Goal: Transaction & Acquisition: Purchase product/service

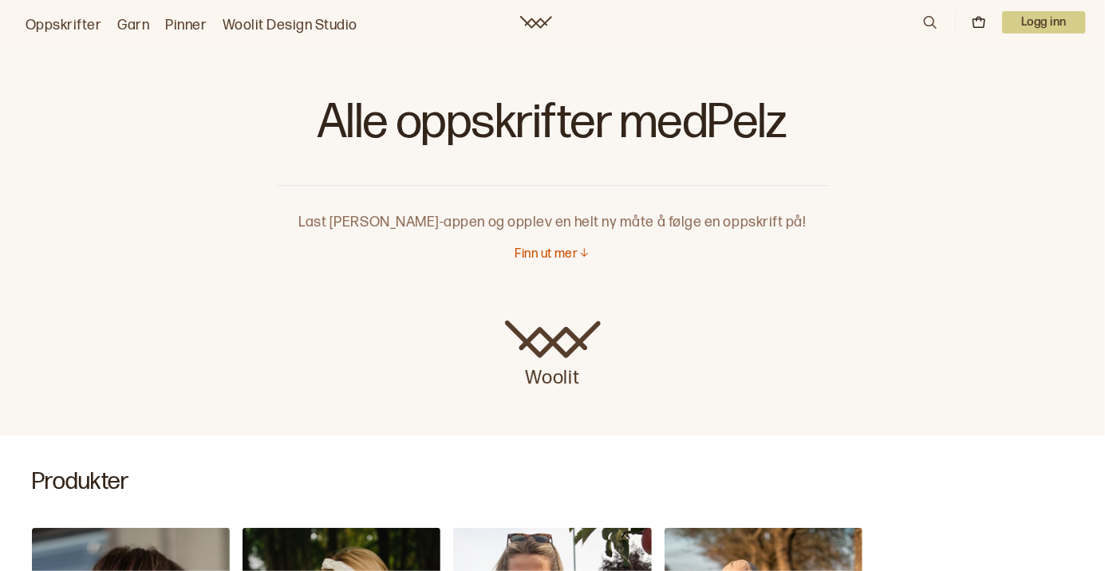
click at [561, 262] on p "Finn ut mer" at bounding box center [545, 254] width 63 height 17
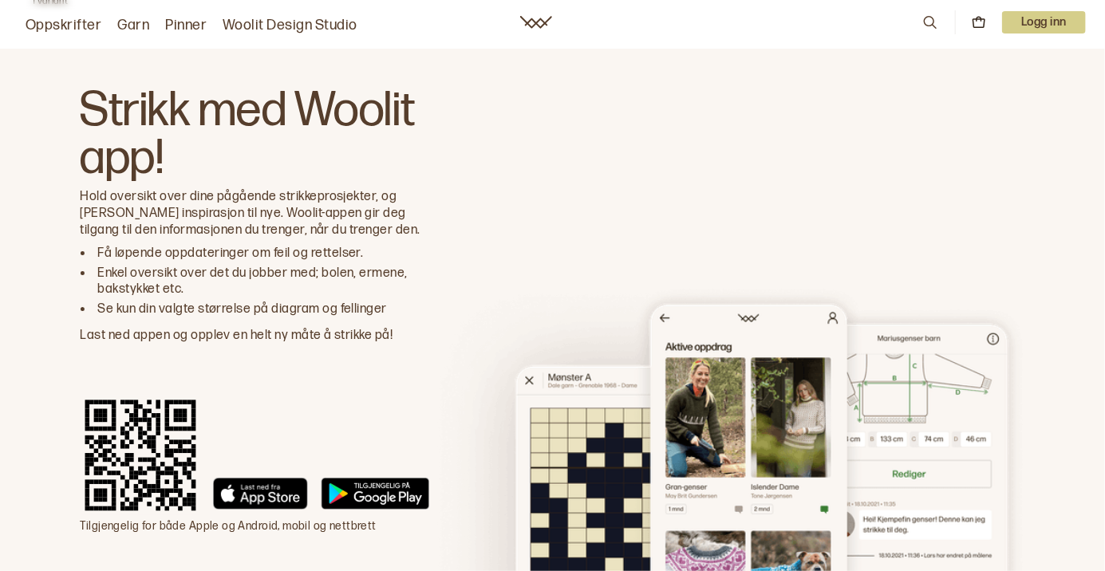
scroll to position [2754, 0]
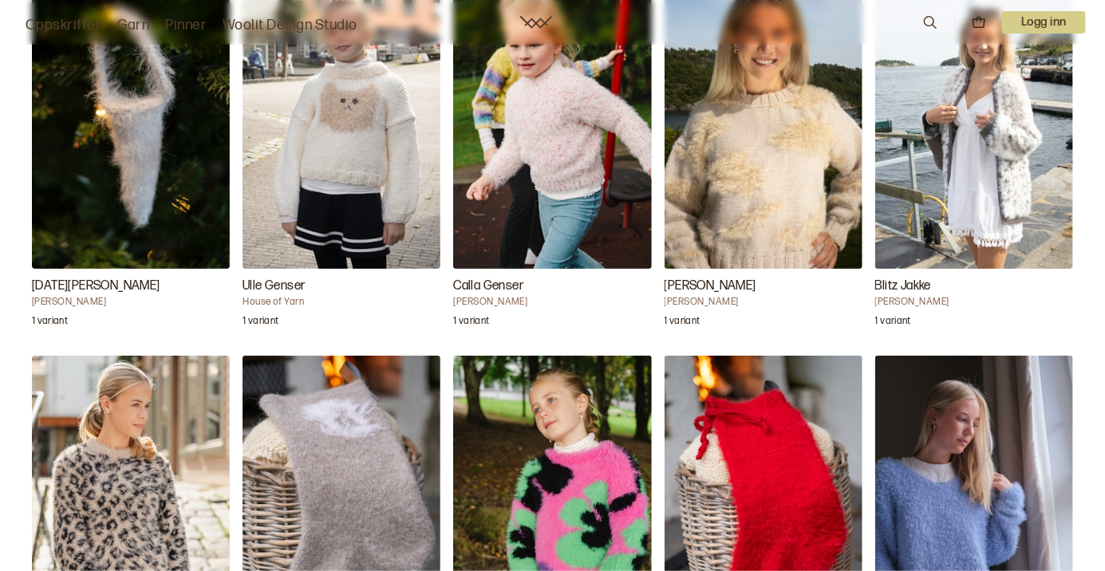
click at [983, 364] on div "Noel Kremmerhus Ane Kydland Thomassen 1 variant Ulle Genser House of Yarn 1 var…" at bounding box center [552, 537] width 1105 height 1195
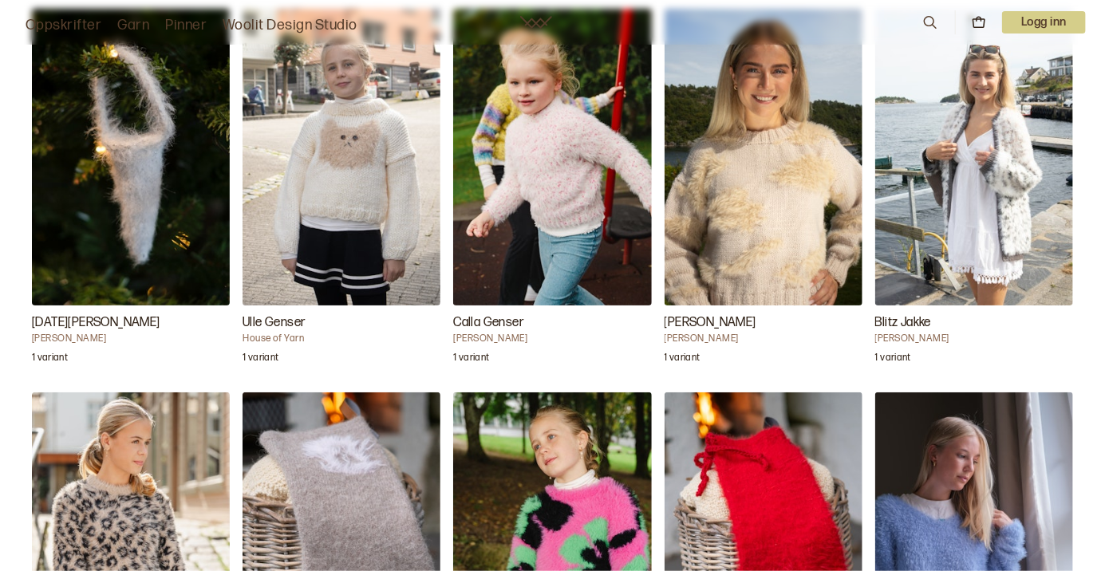
scroll to position [1577, 0]
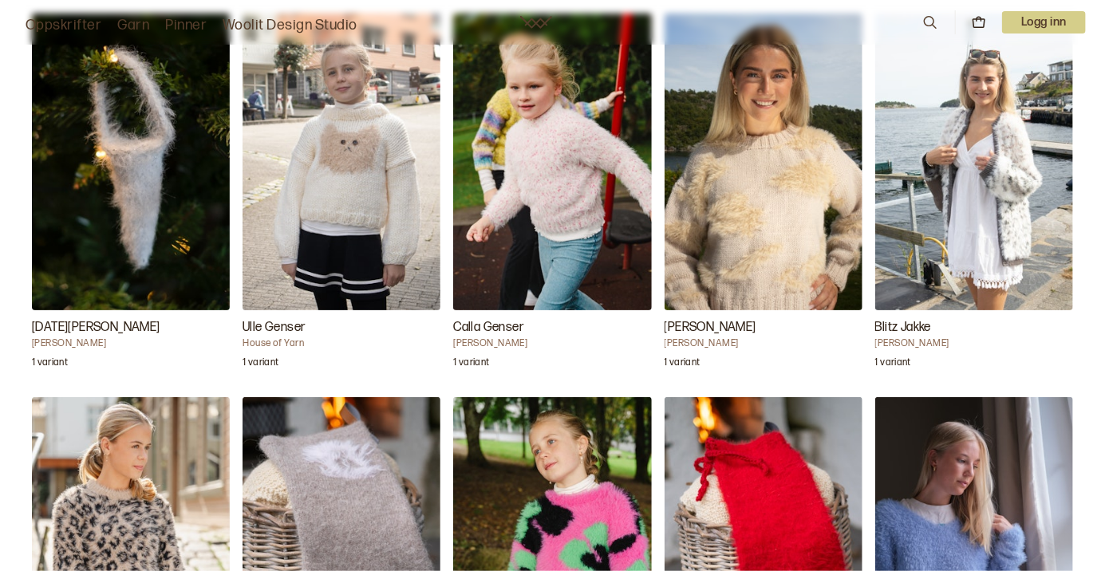
click at [979, 369] on div "1 variant" at bounding box center [974, 361] width 198 height 22
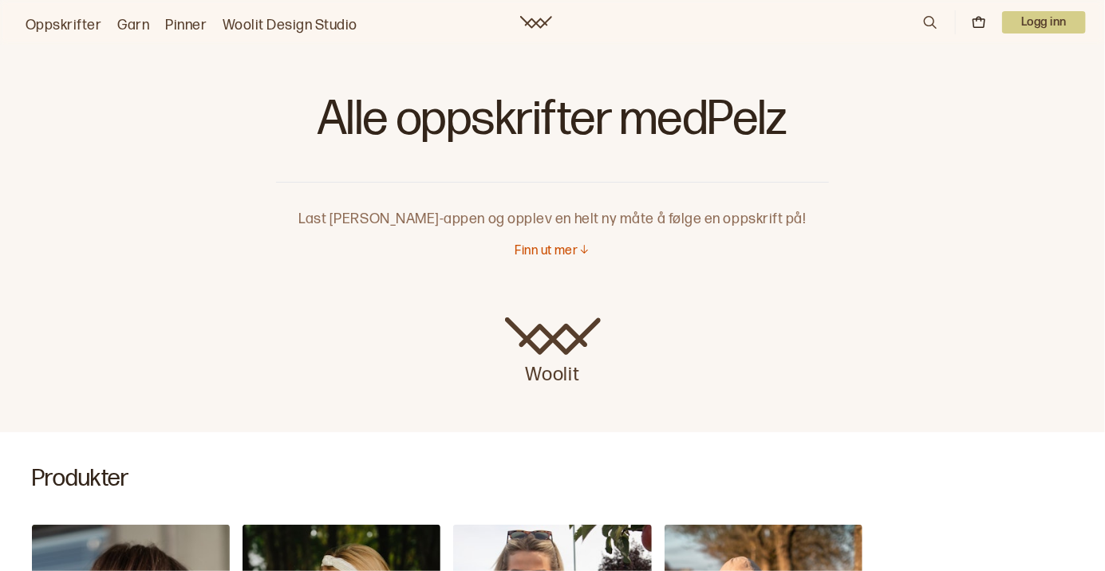
click at [540, 245] on p "Finn ut mer" at bounding box center [545, 251] width 63 height 17
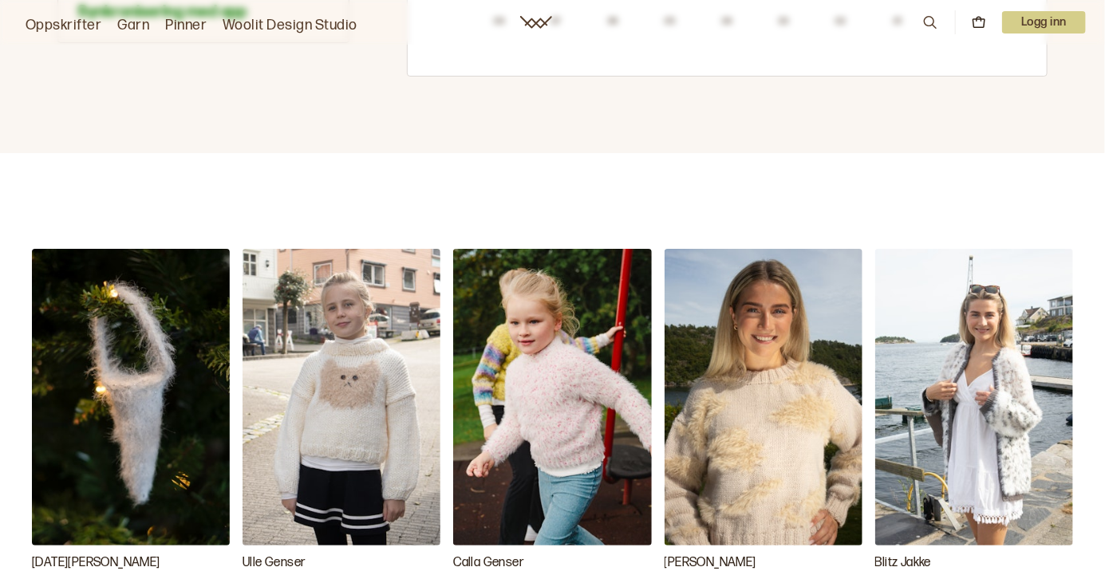
scroll to position [1341, 0]
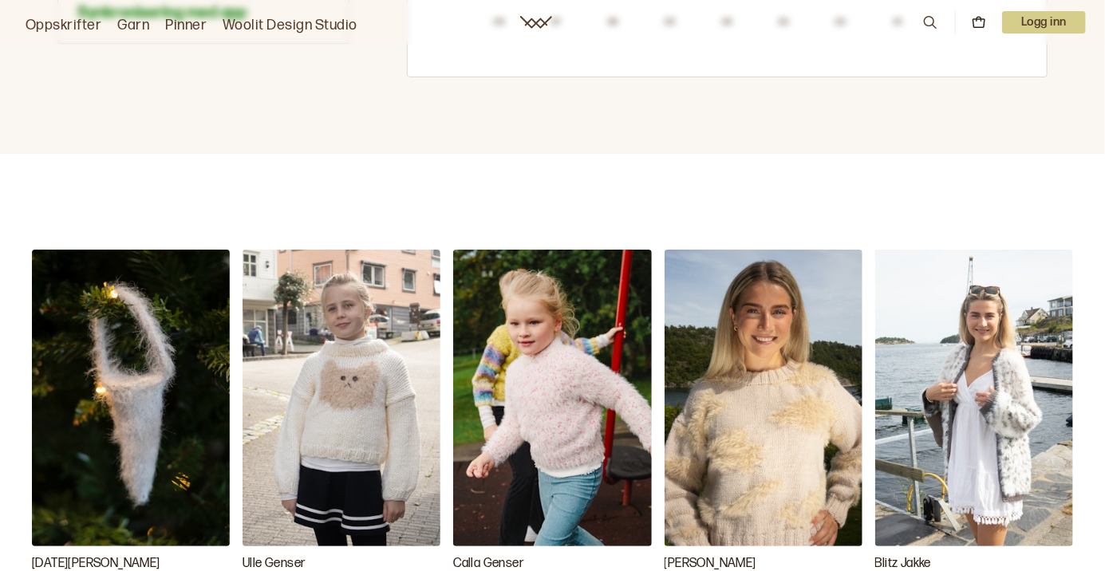
click at [561, 442] on img "Calla Genser" at bounding box center [552, 398] width 198 height 297
click at [583, 396] on img "Calla Genser" at bounding box center [552, 398] width 198 height 297
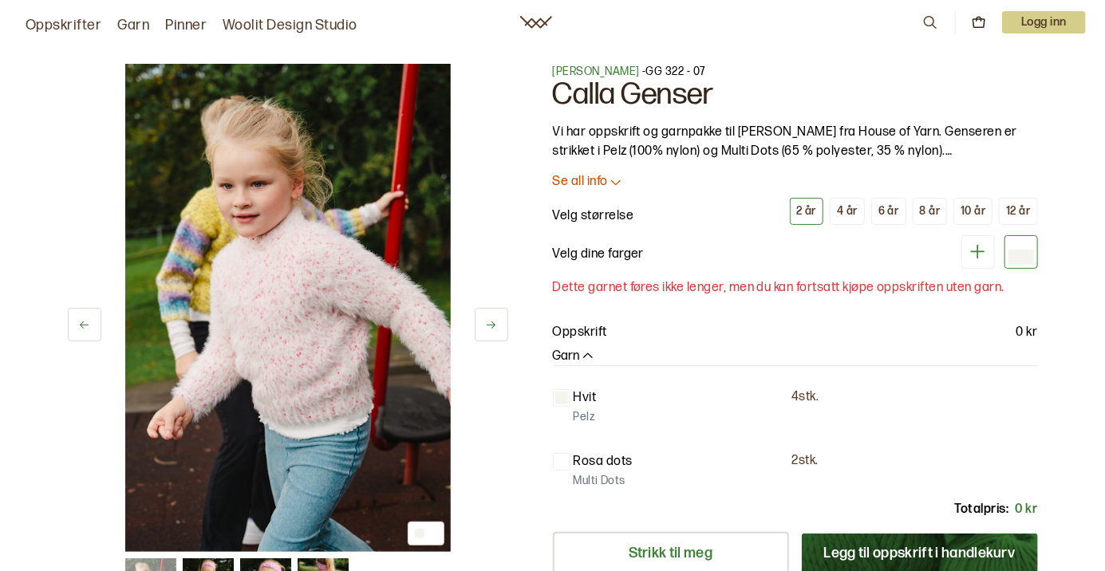
click at [1023, 207] on div "12 år" at bounding box center [1018, 211] width 24 height 14
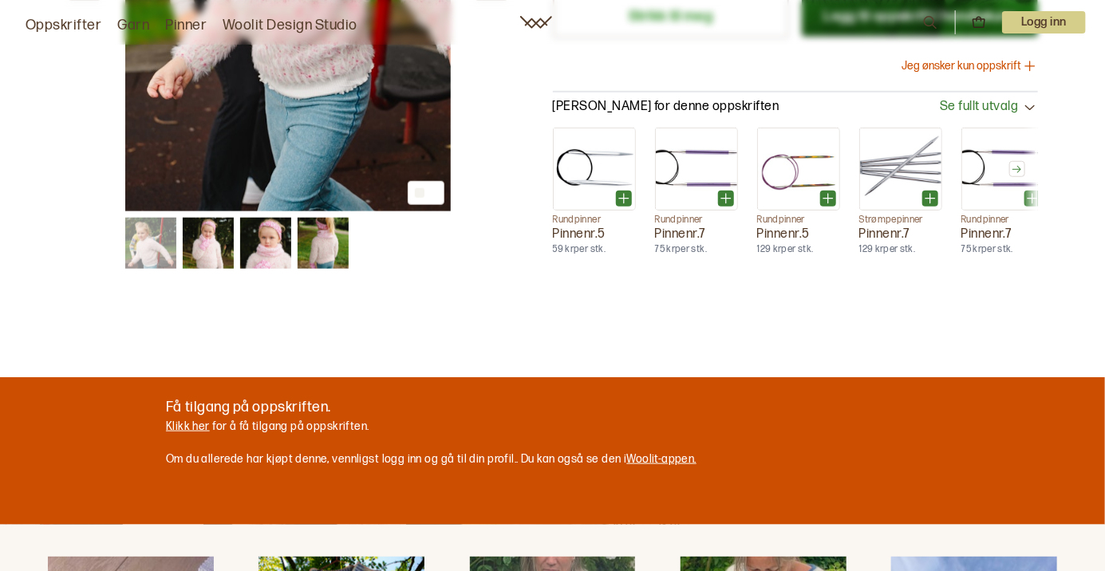
scroll to position [534, 0]
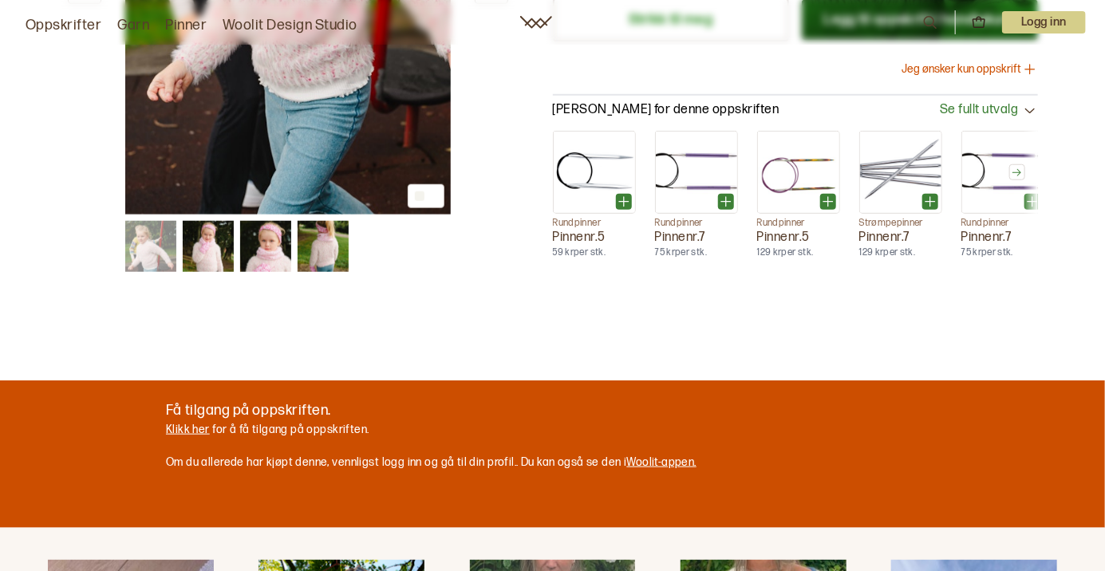
click at [213, 243] on img at bounding box center [208, 246] width 51 height 51
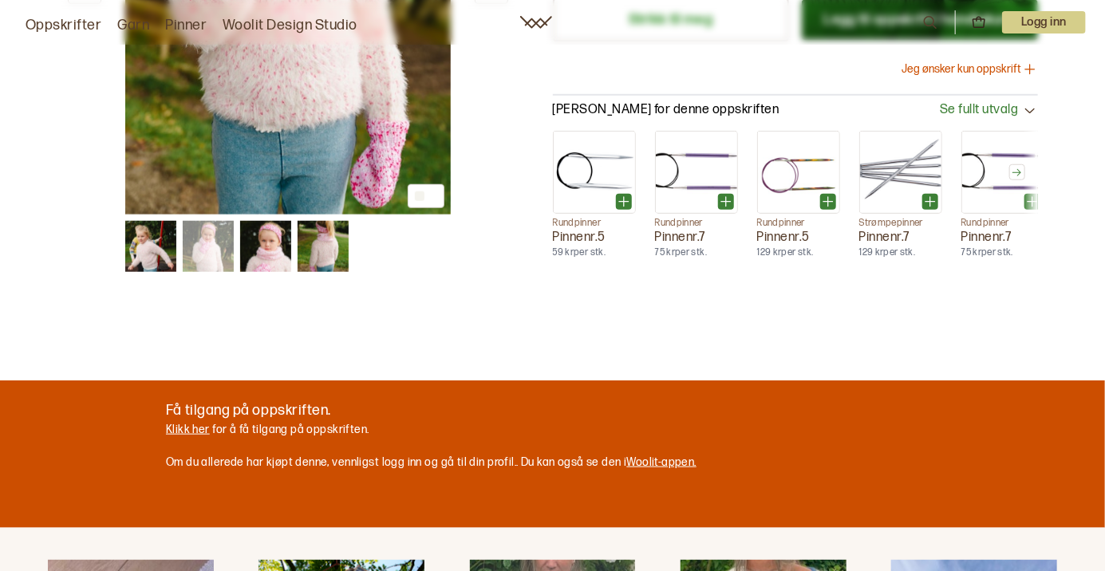
click at [273, 241] on img at bounding box center [265, 246] width 51 height 51
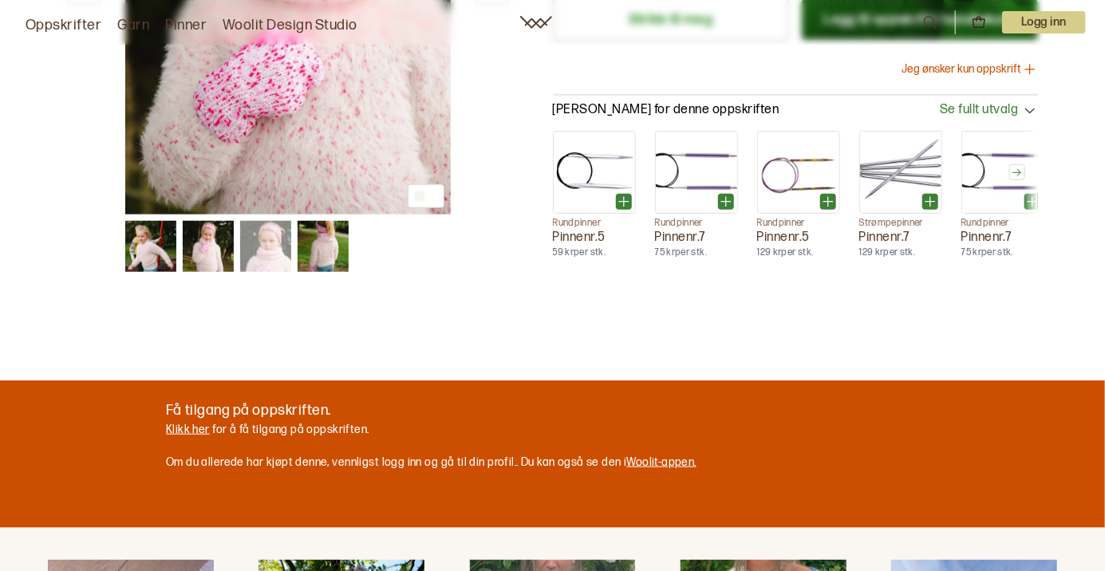
click at [278, 246] on img at bounding box center [265, 246] width 51 height 51
click at [325, 244] on img at bounding box center [322, 246] width 51 height 51
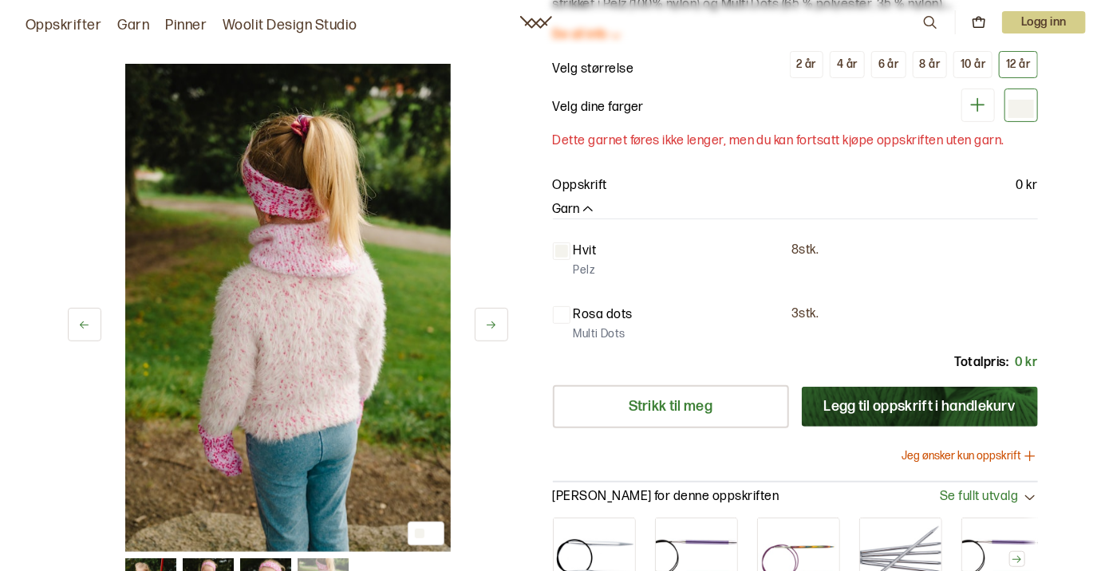
scroll to position [0, 0]
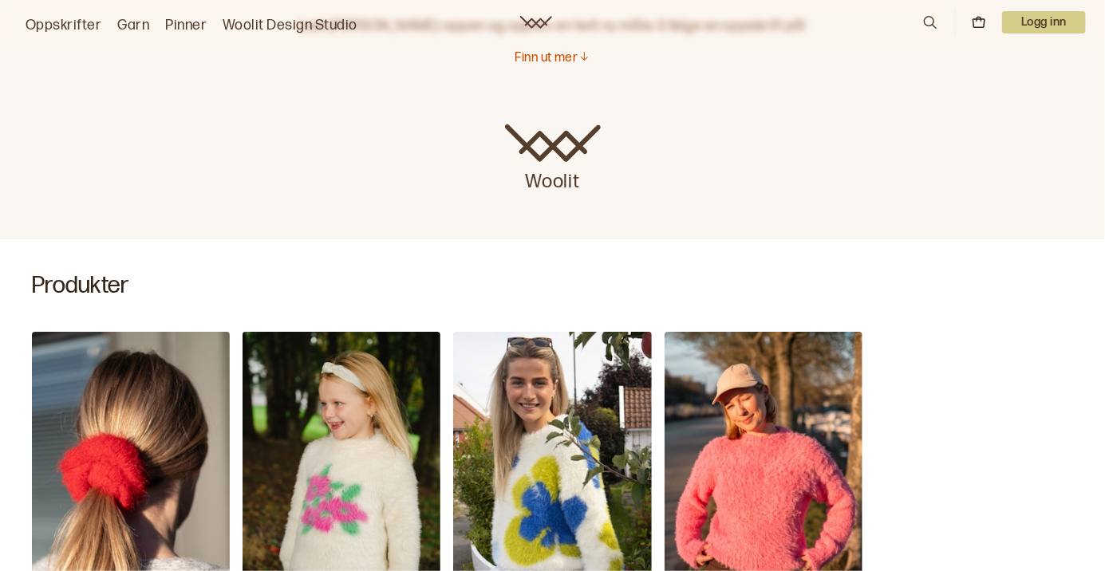
scroll to position [120, 0]
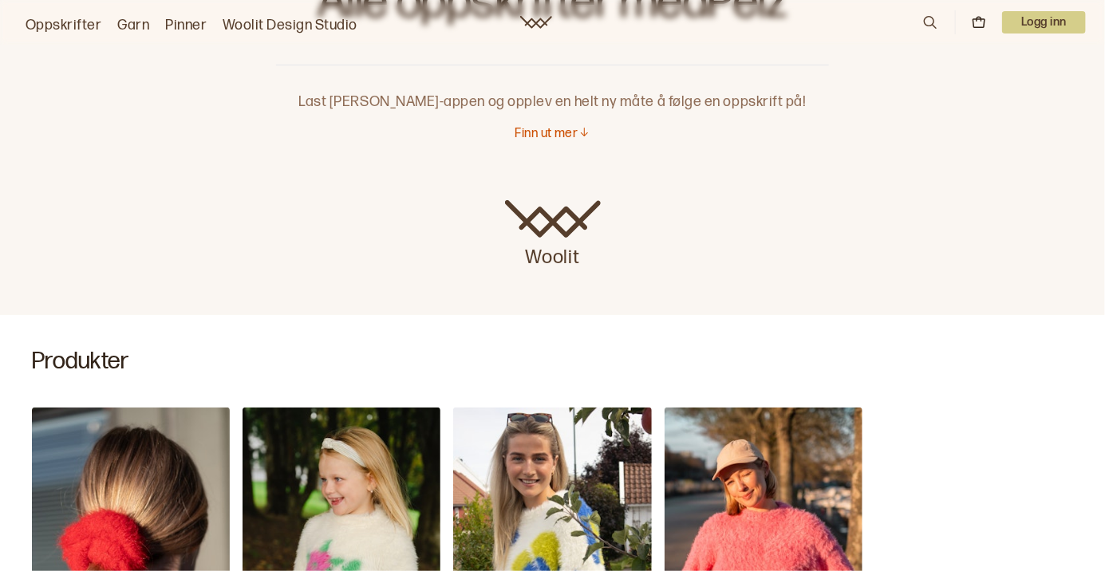
click at [635, 197] on div "Woolit" at bounding box center [552, 229] width 1105 height 108
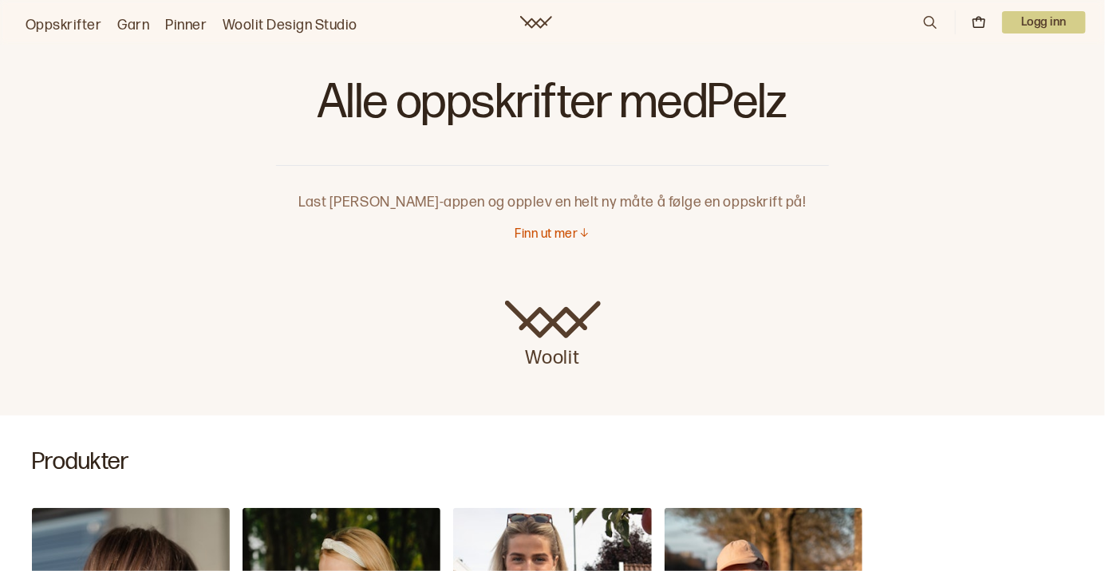
click at [558, 230] on p "Finn ut mer" at bounding box center [545, 234] width 63 height 17
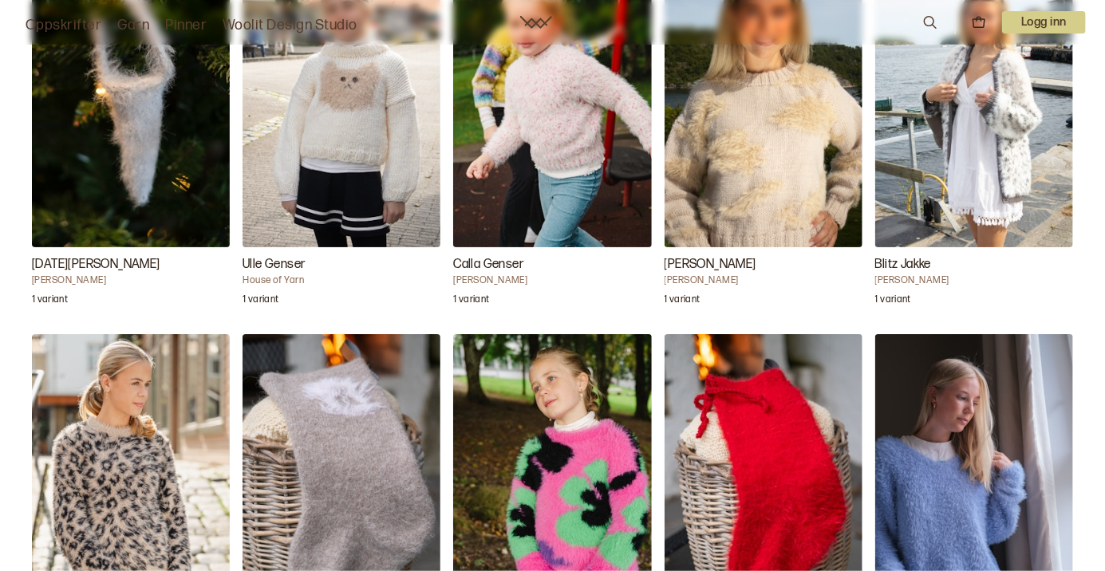
click at [1070, 450] on img "Mamba Genser" at bounding box center [974, 482] width 198 height 297
click at [1072, 468] on img "Mamba Genser" at bounding box center [974, 482] width 198 height 297
click at [1072, 467] on img "Mamba Genser" at bounding box center [974, 482] width 198 height 297
click at [1072, 468] on img "Mamba Genser" at bounding box center [974, 482] width 198 height 297
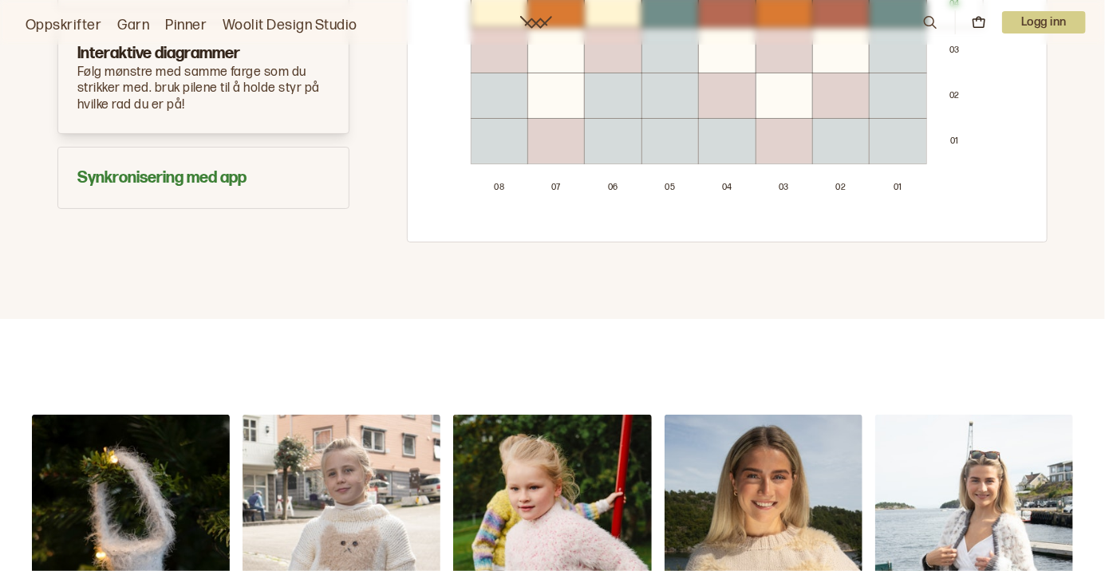
scroll to position [692, 0]
